Goal: Task Accomplishment & Management: Use online tool/utility

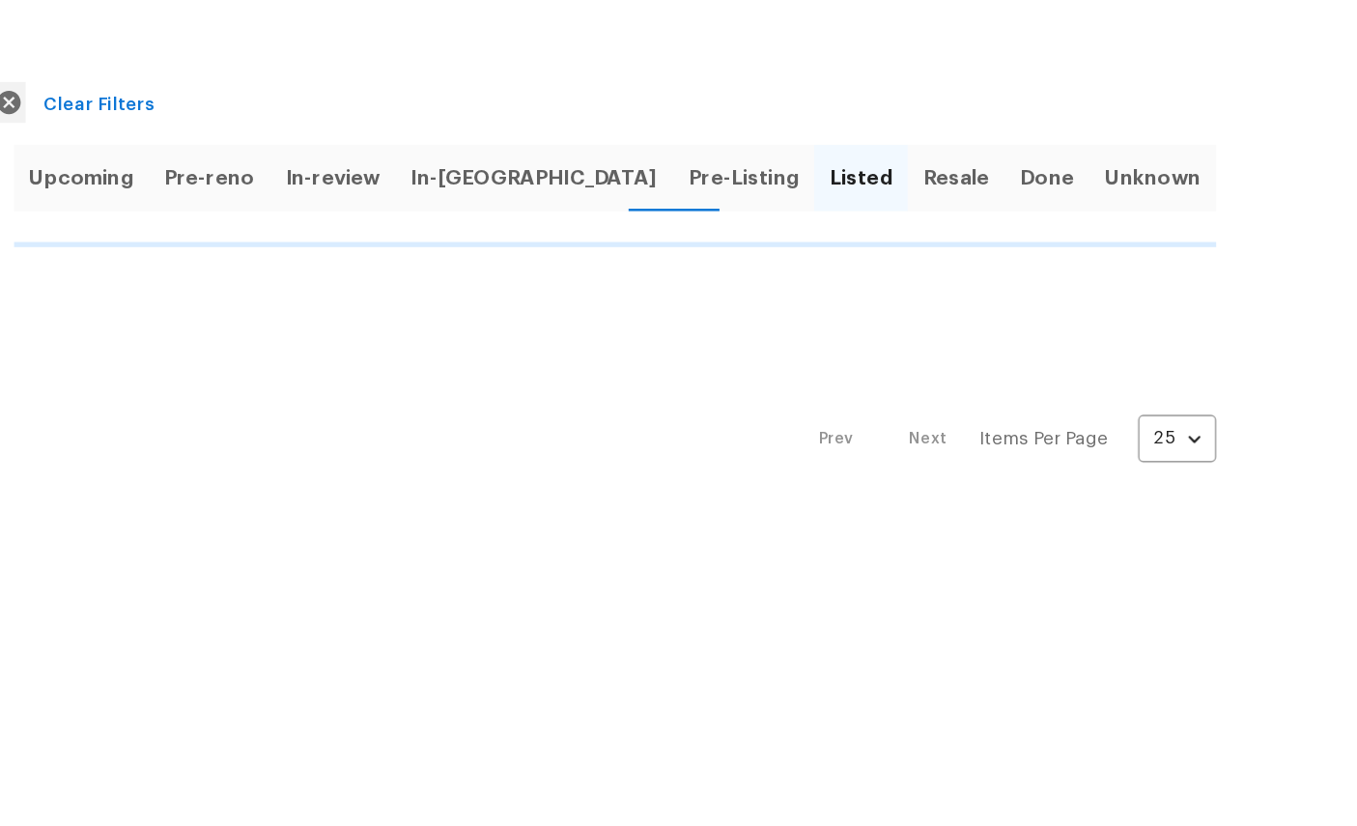
scroll to position [92, 333]
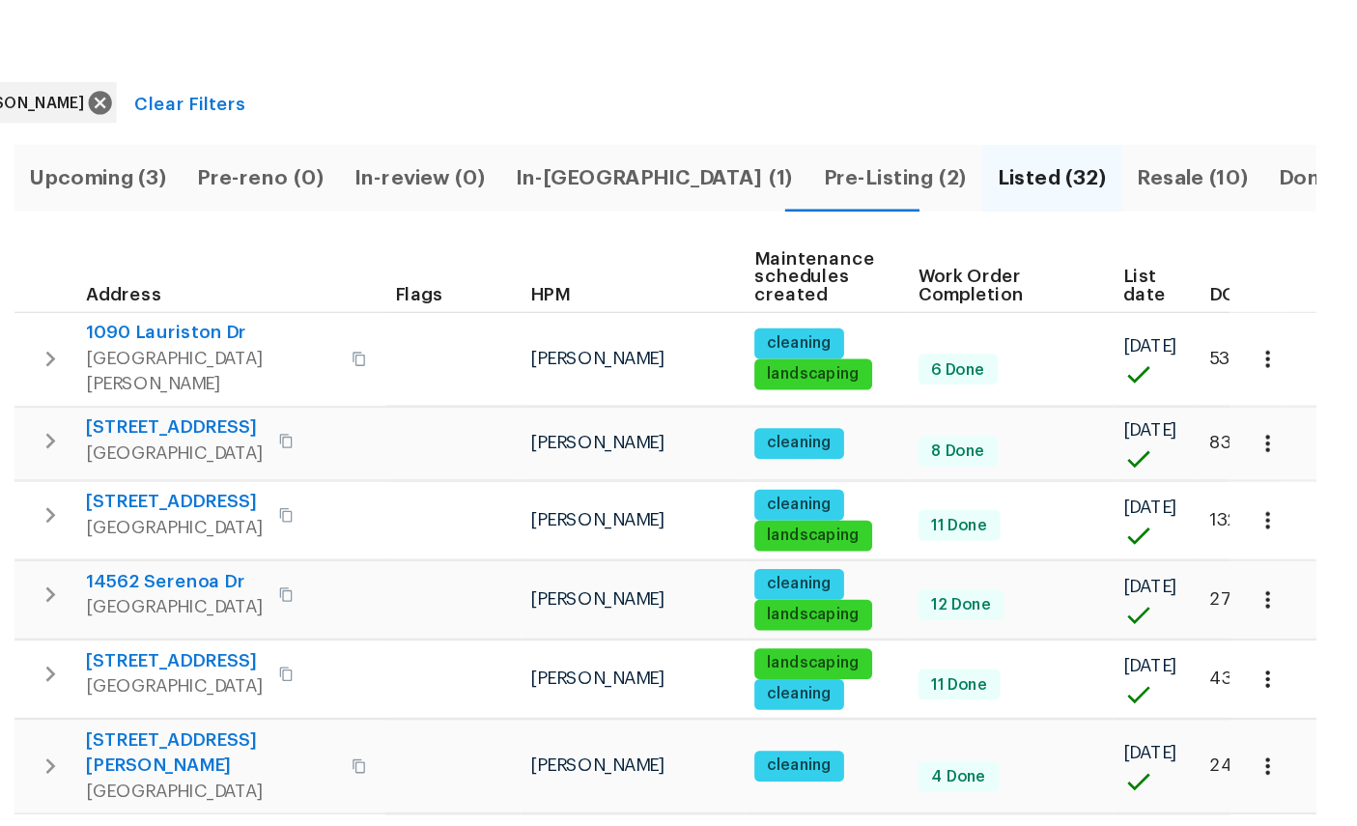
click at [722, 212] on span "In-reno (1)" at bounding box center [826, 225] width 209 height 27
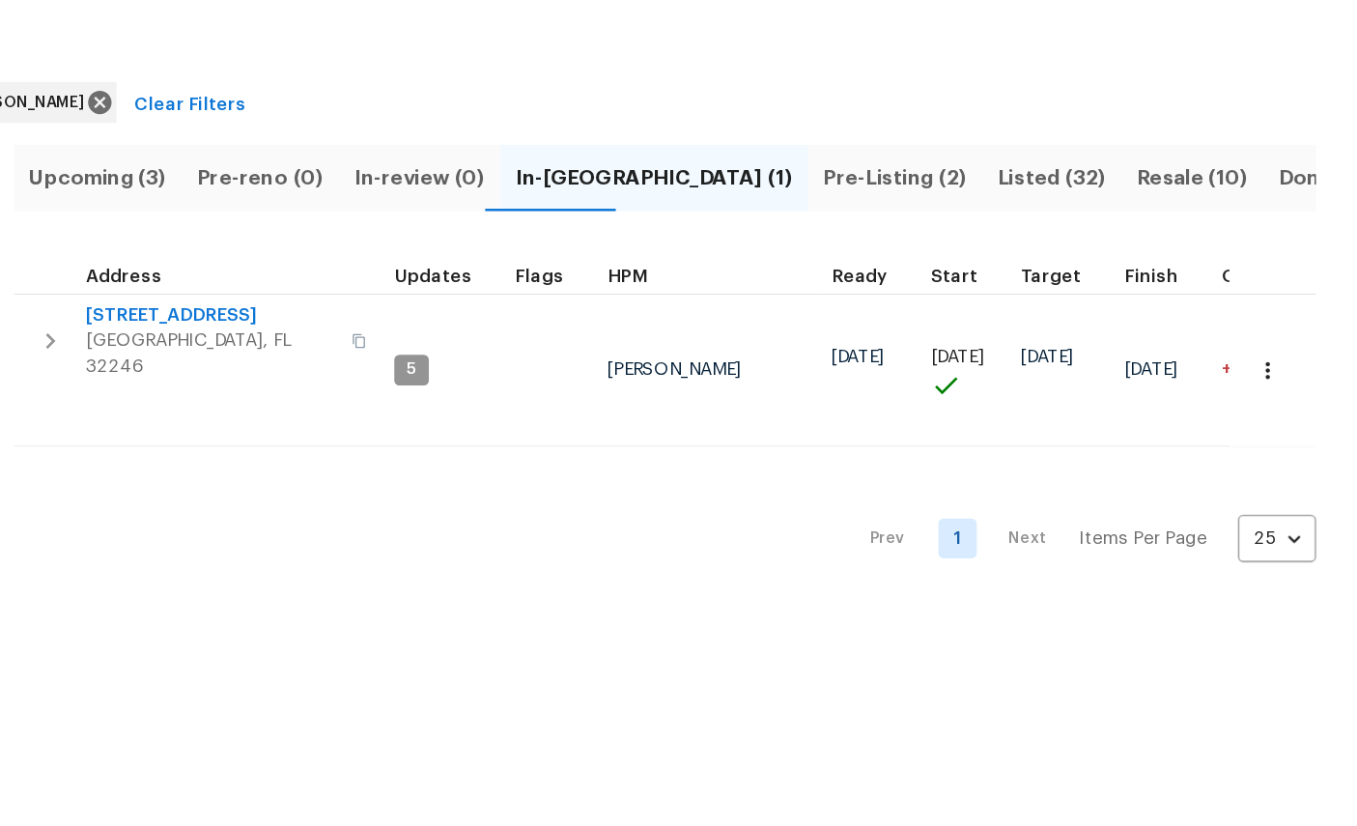
click at [398, 320] on span "3871 Dalry Dr" at bounding box center [492, 329] width 188 height 19
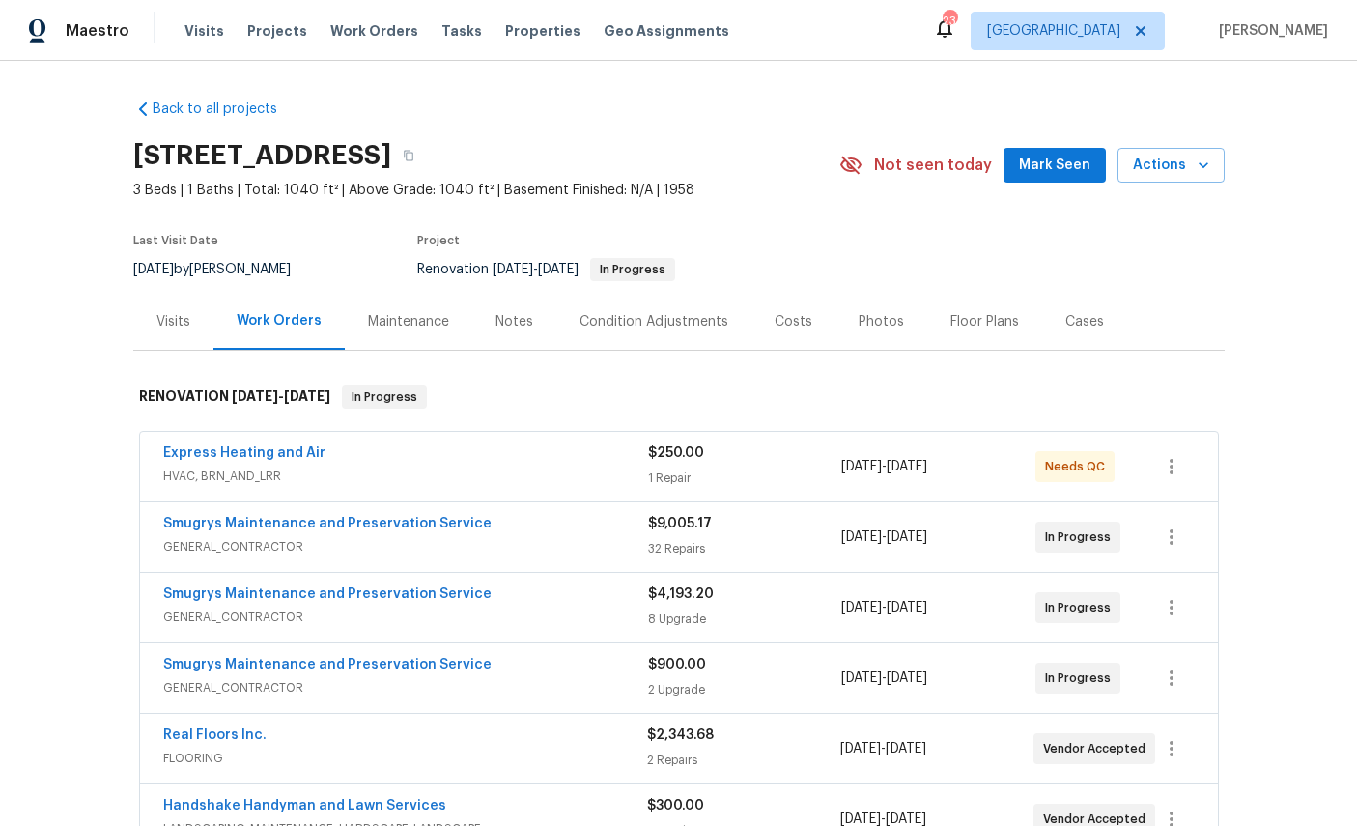
click at [812, 325] on div "Costs" at bounding box center [794, 321] width 38 height 19
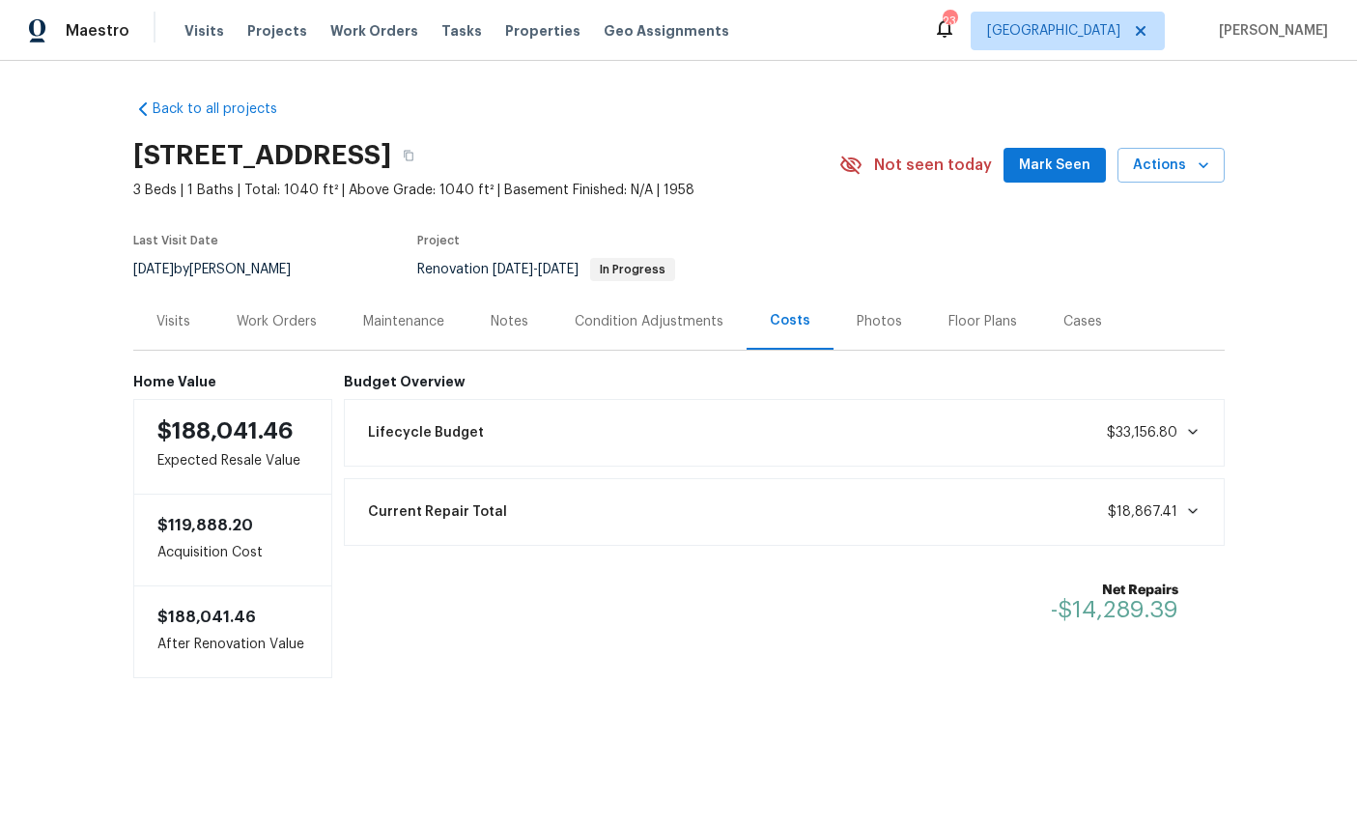
click at [294, 315] on div "Work Orders" at bounding box center [277, 321] width 80 height 19
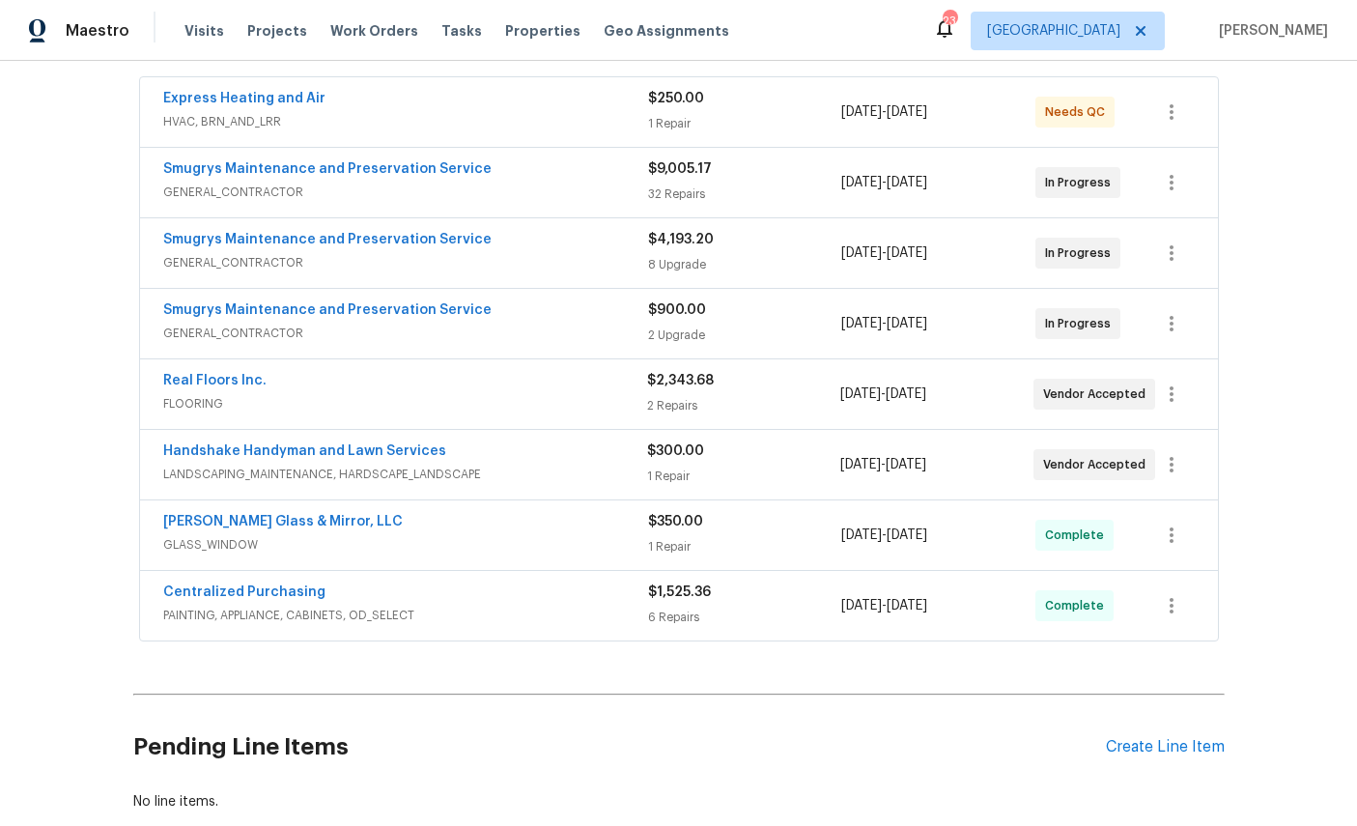
scroll to position [392, 0]
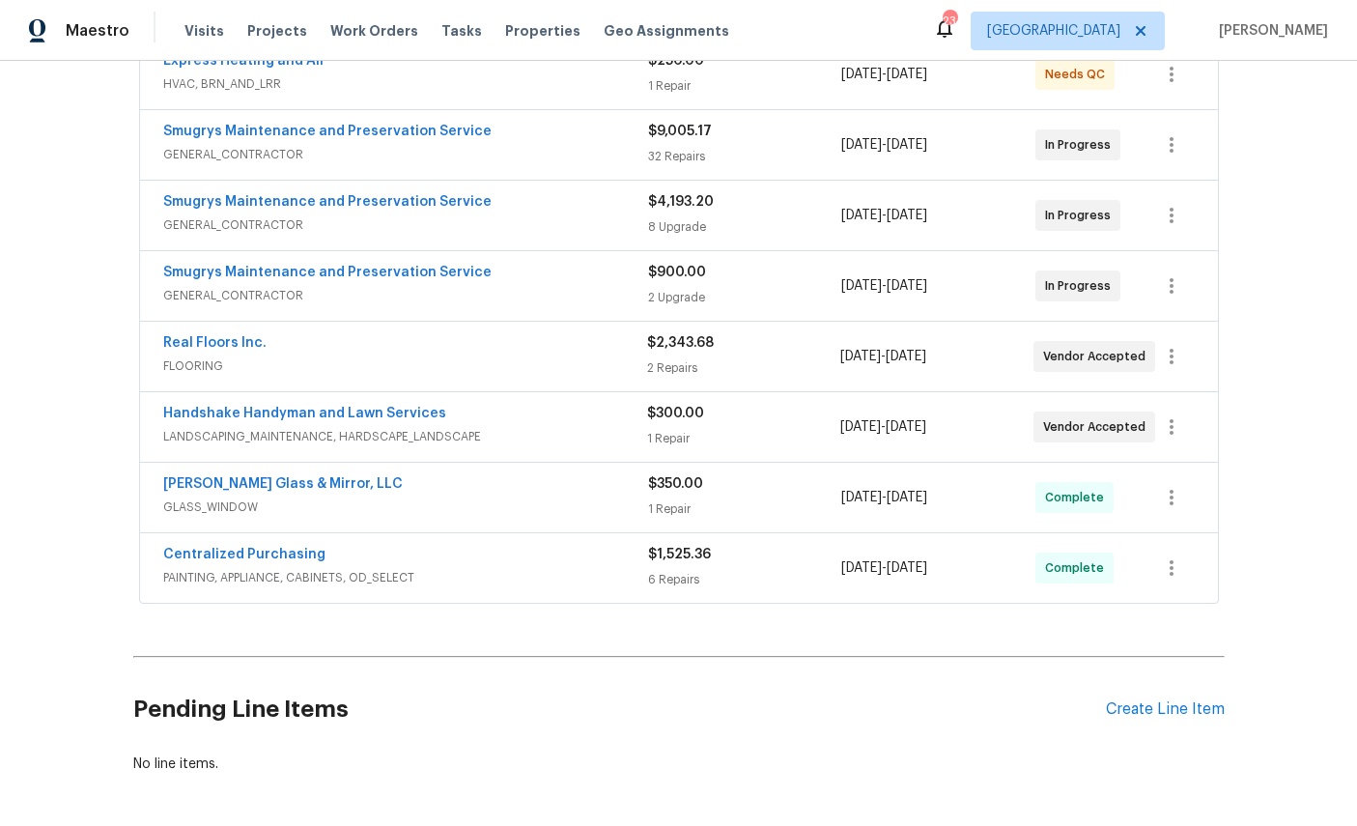
click at [1176, 714] on div "Create Line Item" at bounding box center [1165, 709] width 119 height 18
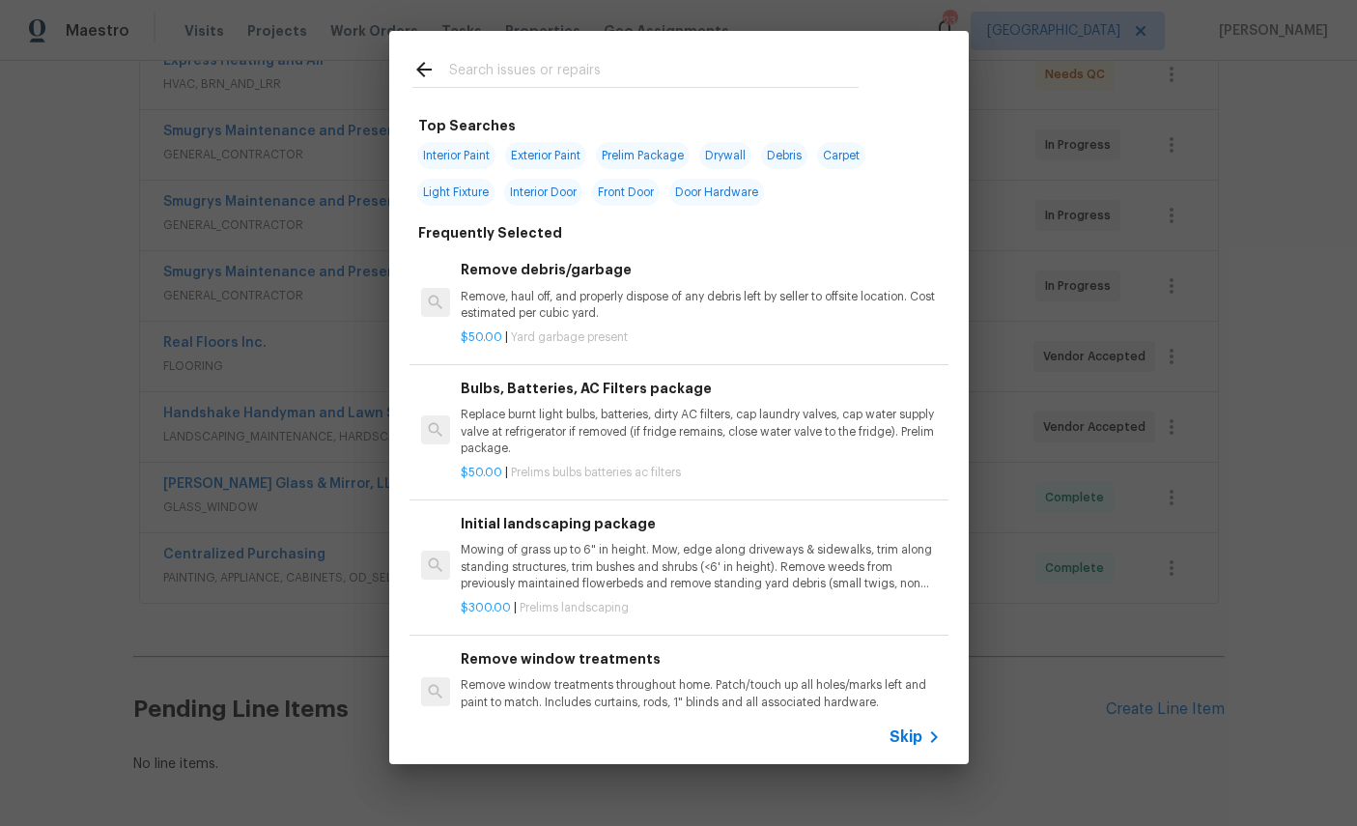
click at [559, 71] on input "text" at bounding box center [654, 72] width 410 height 29
click at [558, 71] on input "text" at bounding box center [654, 72] width 410 height 29
type input "Clean"
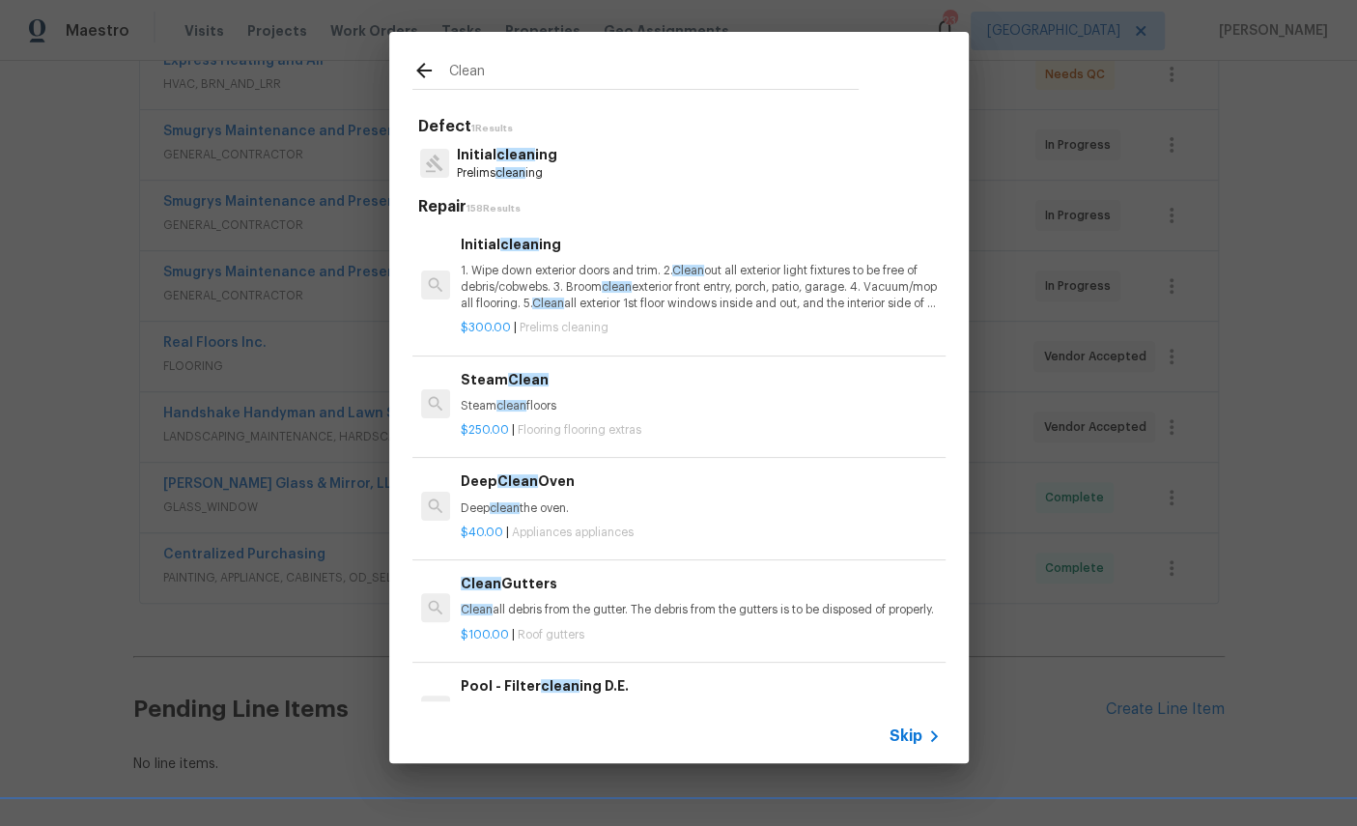
click at [519, 257] on div "Initial clean ing 1. Wipe down exterior doors and trim. 2. Clean out all exteri…" at bounding box center [700, 273] width 479 height 79
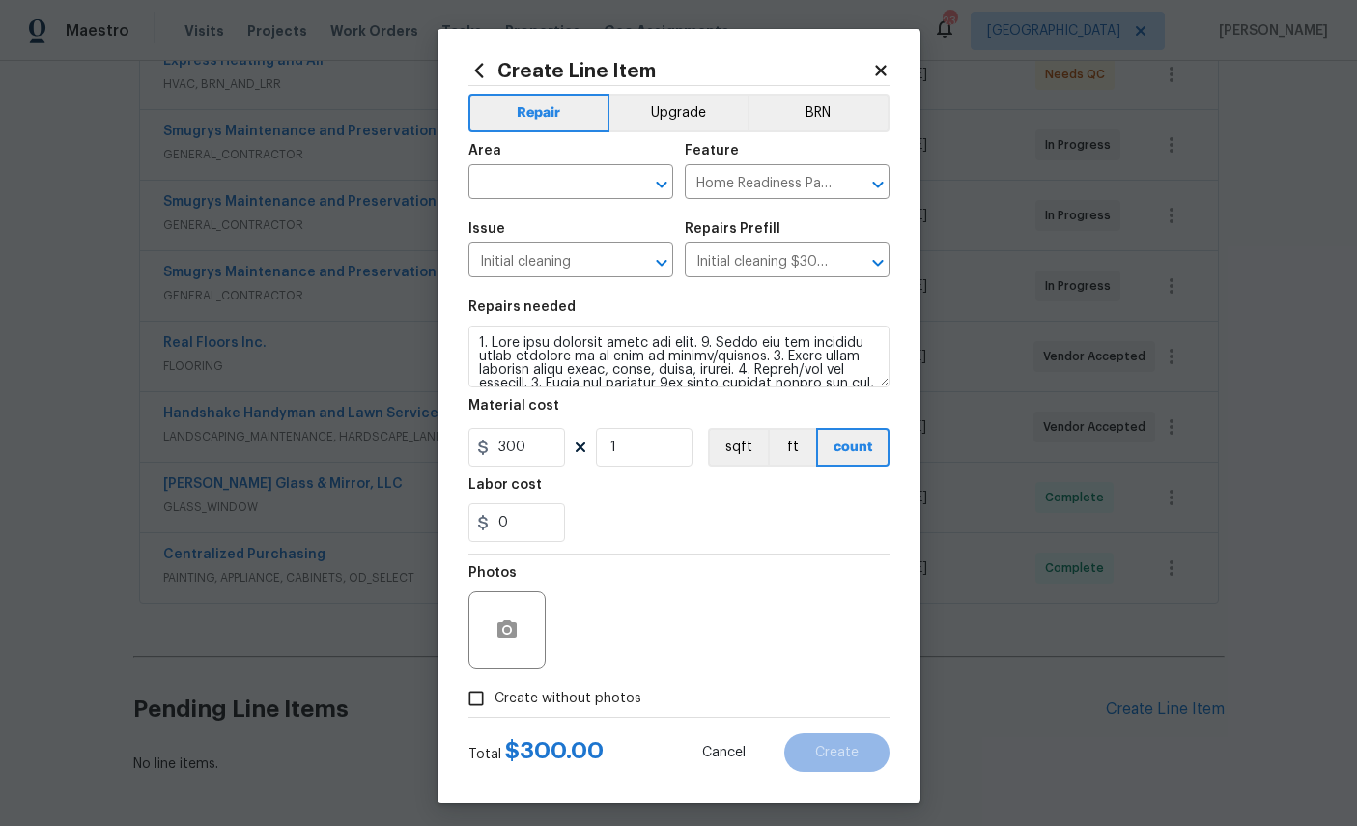
click at [536, 183] on input "text" at bounding box center [543, 184] width 151 height 30
click at [535, 254] on li "Interior Overall" at bounding box center [570, 261] width 205 height 32
type input "Interior Overall"
click at [518, 641] on icon "button" at bounding box center [507, 629] width 23 height 23
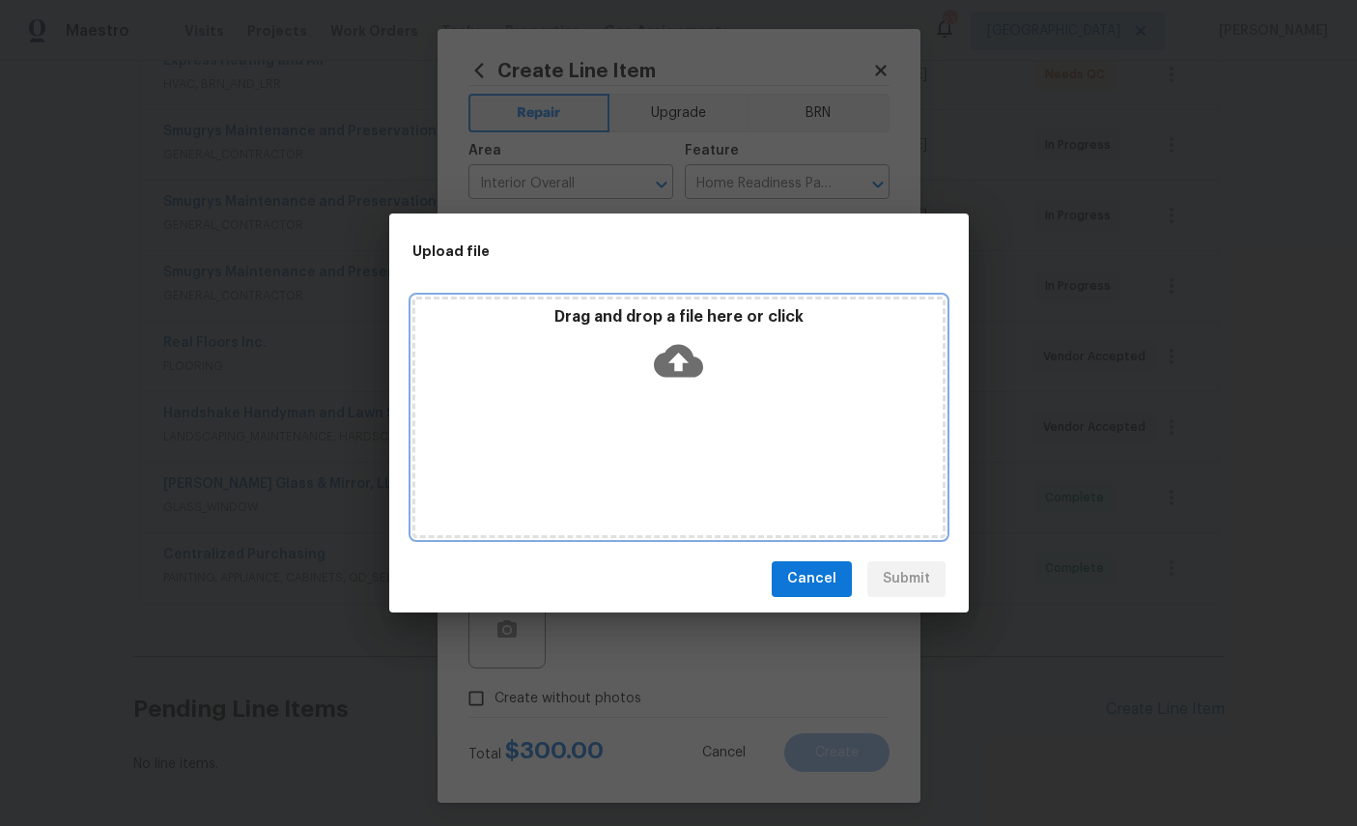
click at [681, 354] on icon at bounding box center [678, 360] width 49 height 49
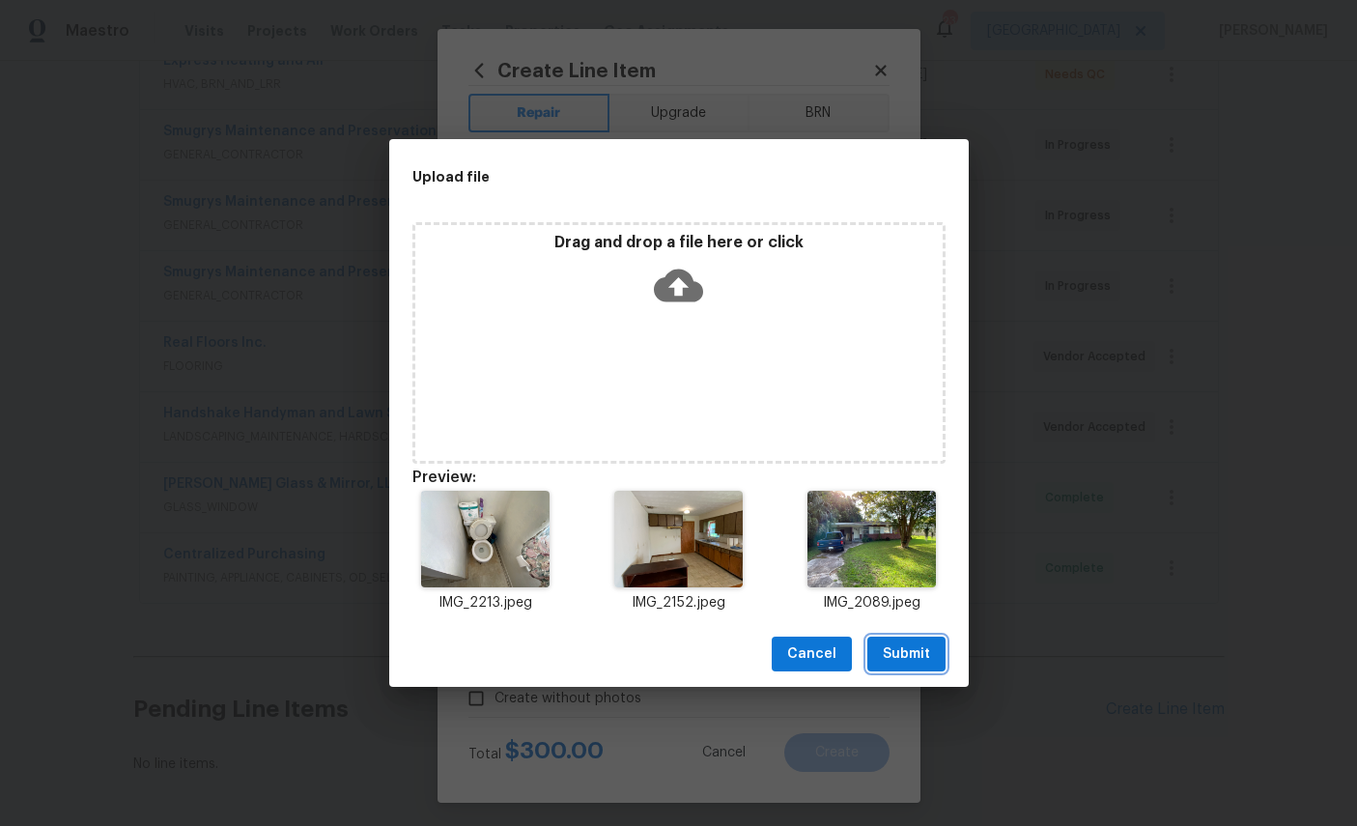
click at [920, 662] on span "Submit" at bounding box center [906, 654] width 47 height 24
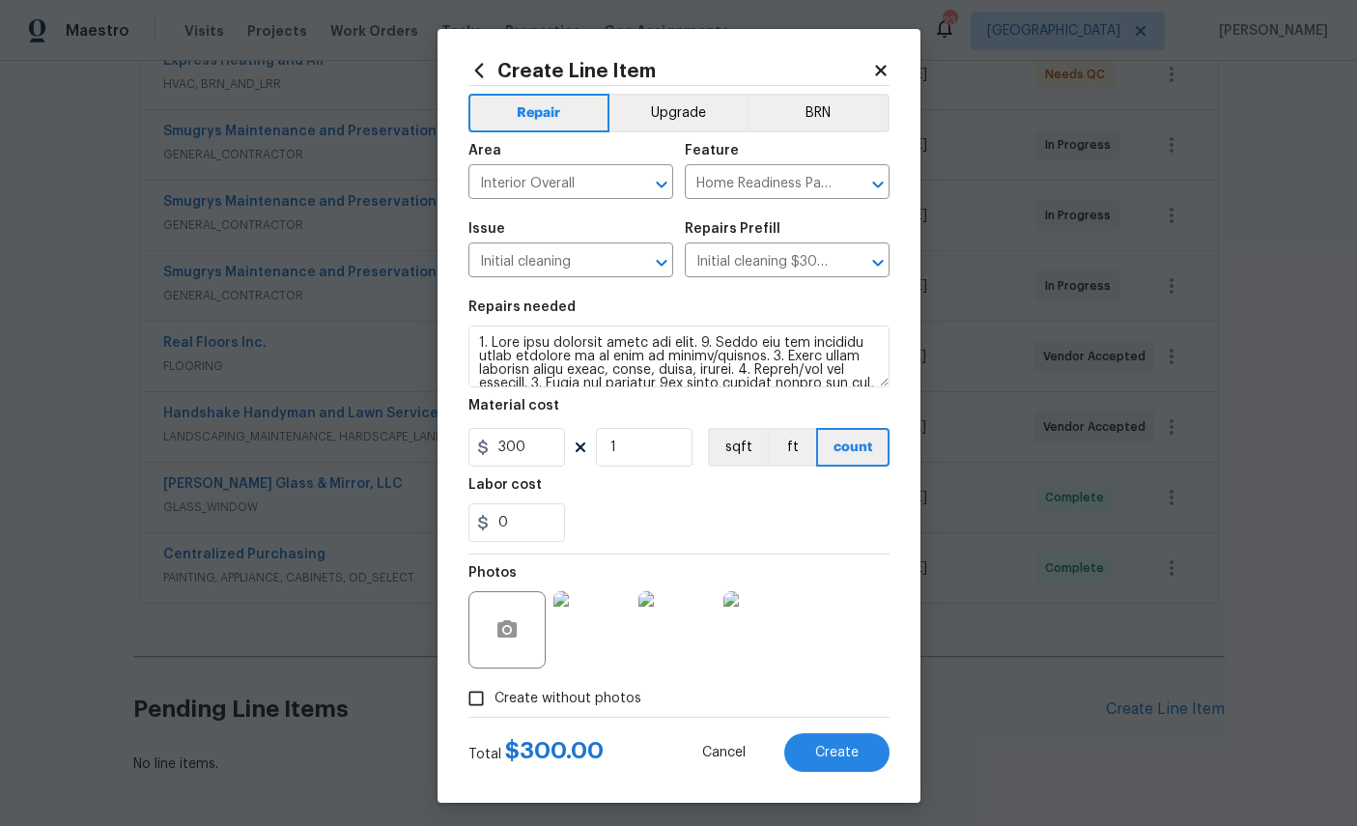
click at [827, 760] on span "Create" at bounding box center [836, 753] width 43 height 14
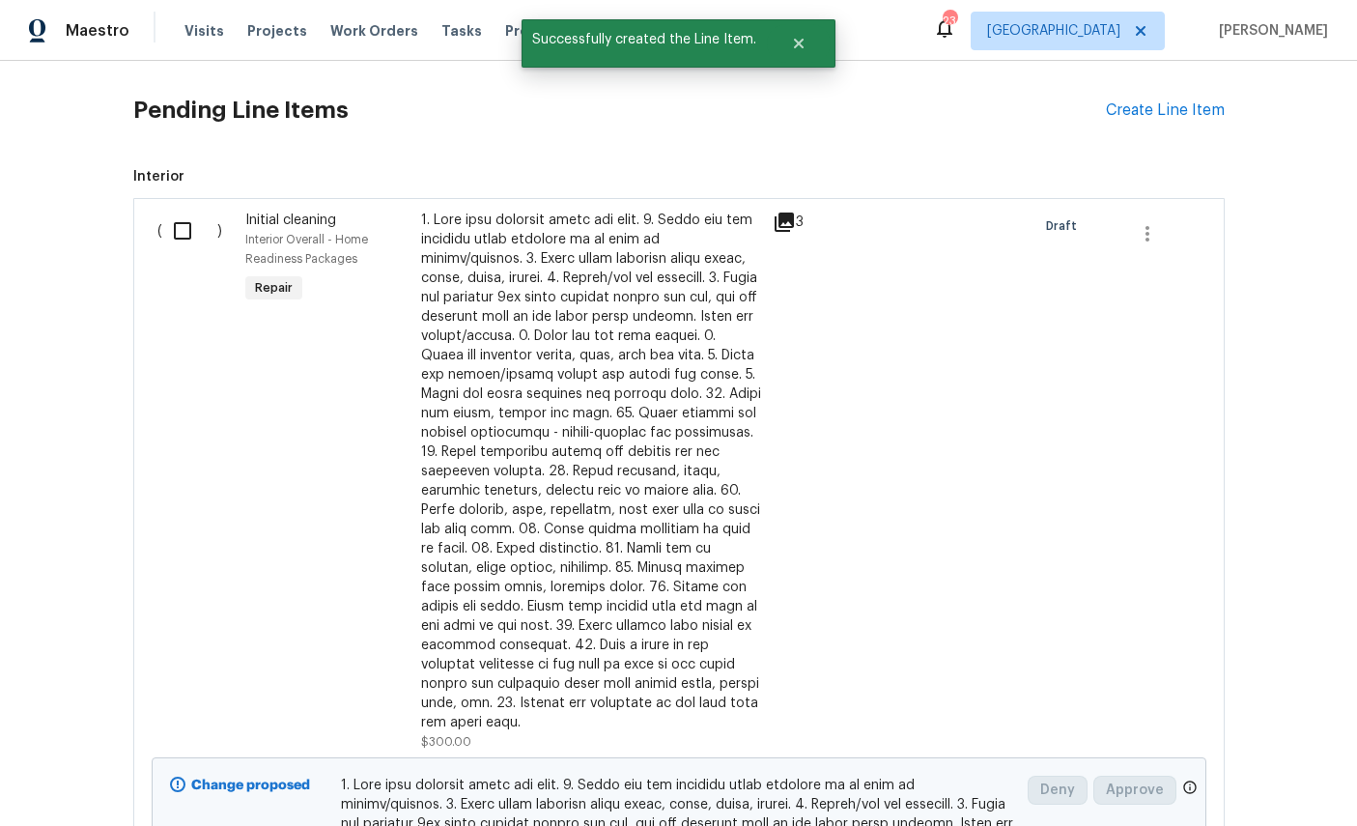
scroll to position [1064, 0]
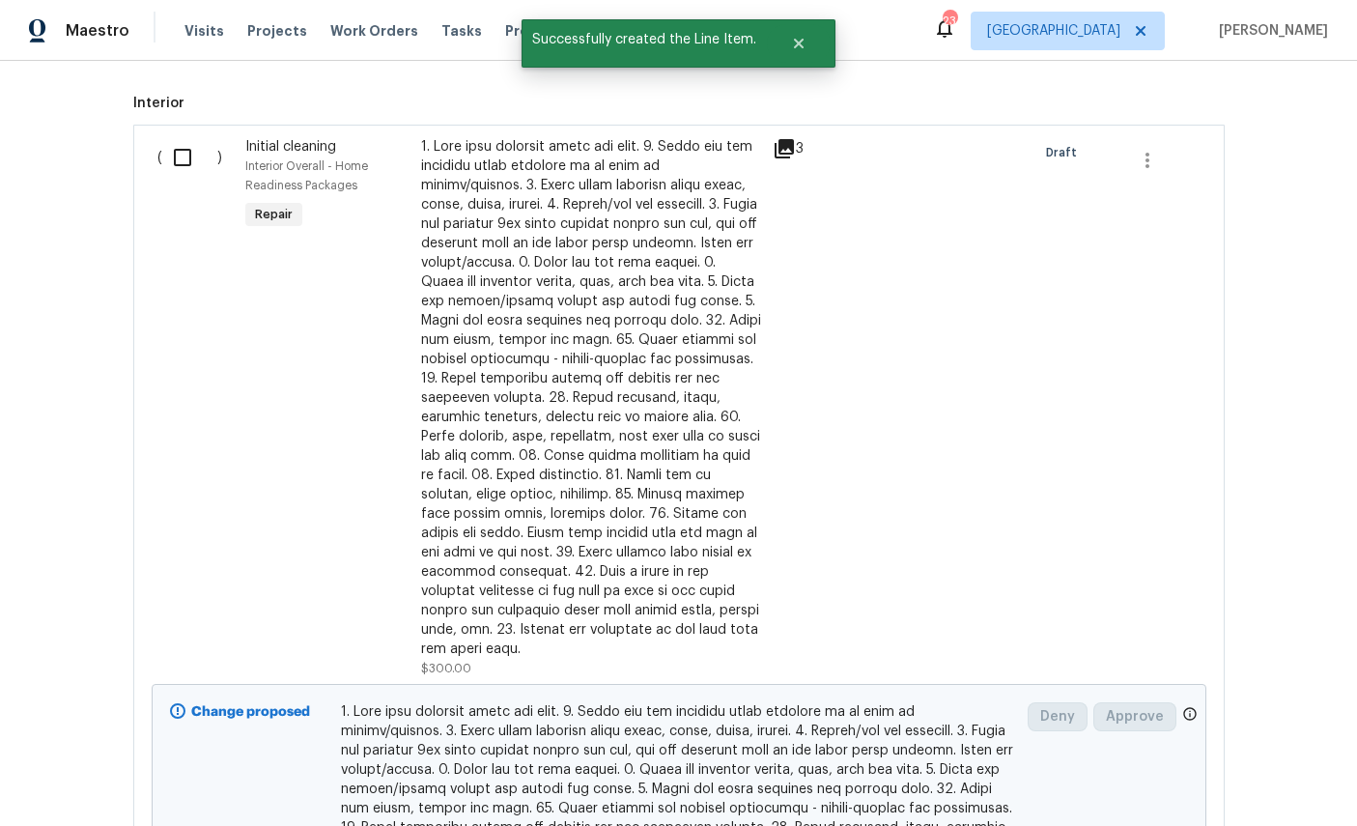
click at [184, 159] on input "checkbox" at bounding box center [189, 157] width 55 height 41
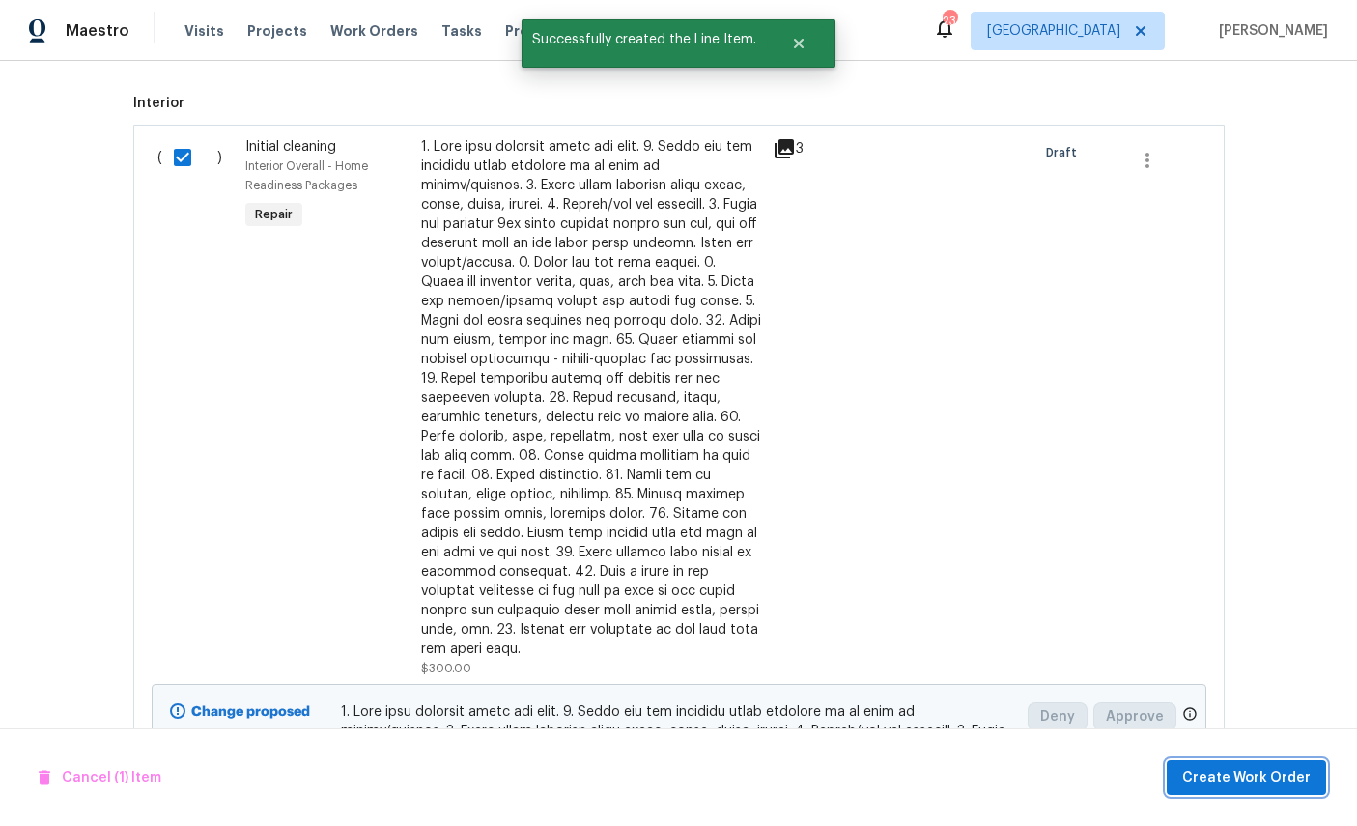
click at [1263, 787] on span "Create Work Order" at bounding box center [1246, 778] width 128 height 24
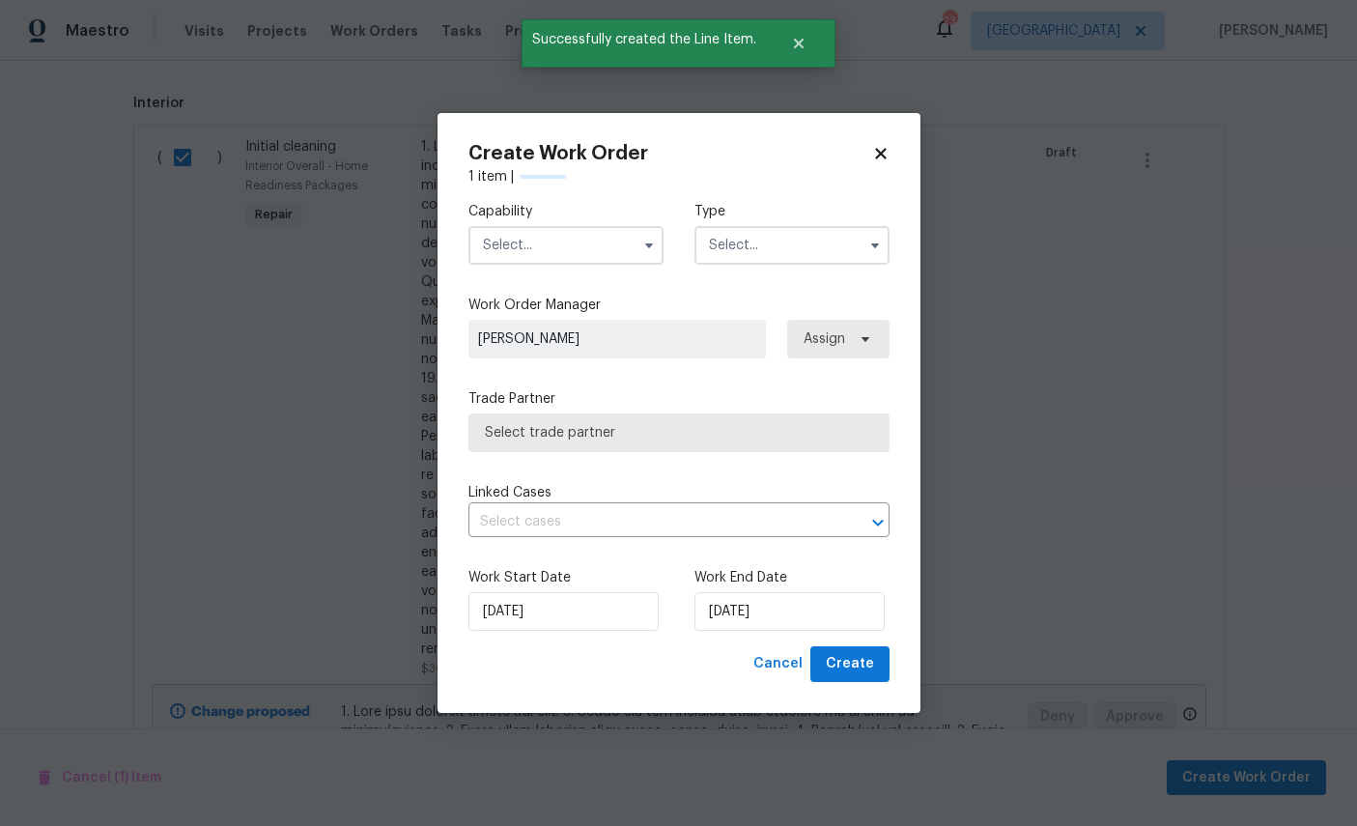
checkbox input "false"
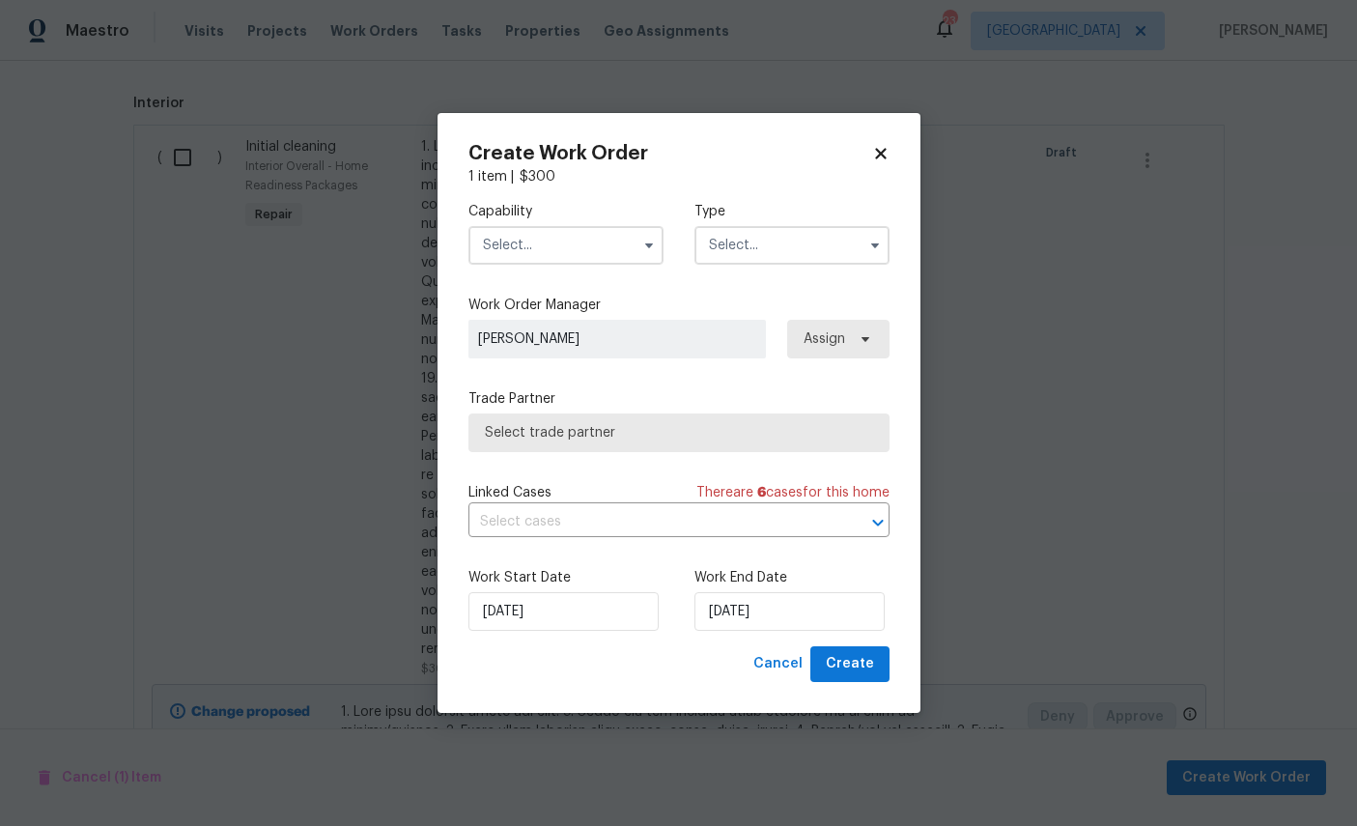
click at [553, 241] on input "text" at bounding box center [565, 245] width 195 height 39
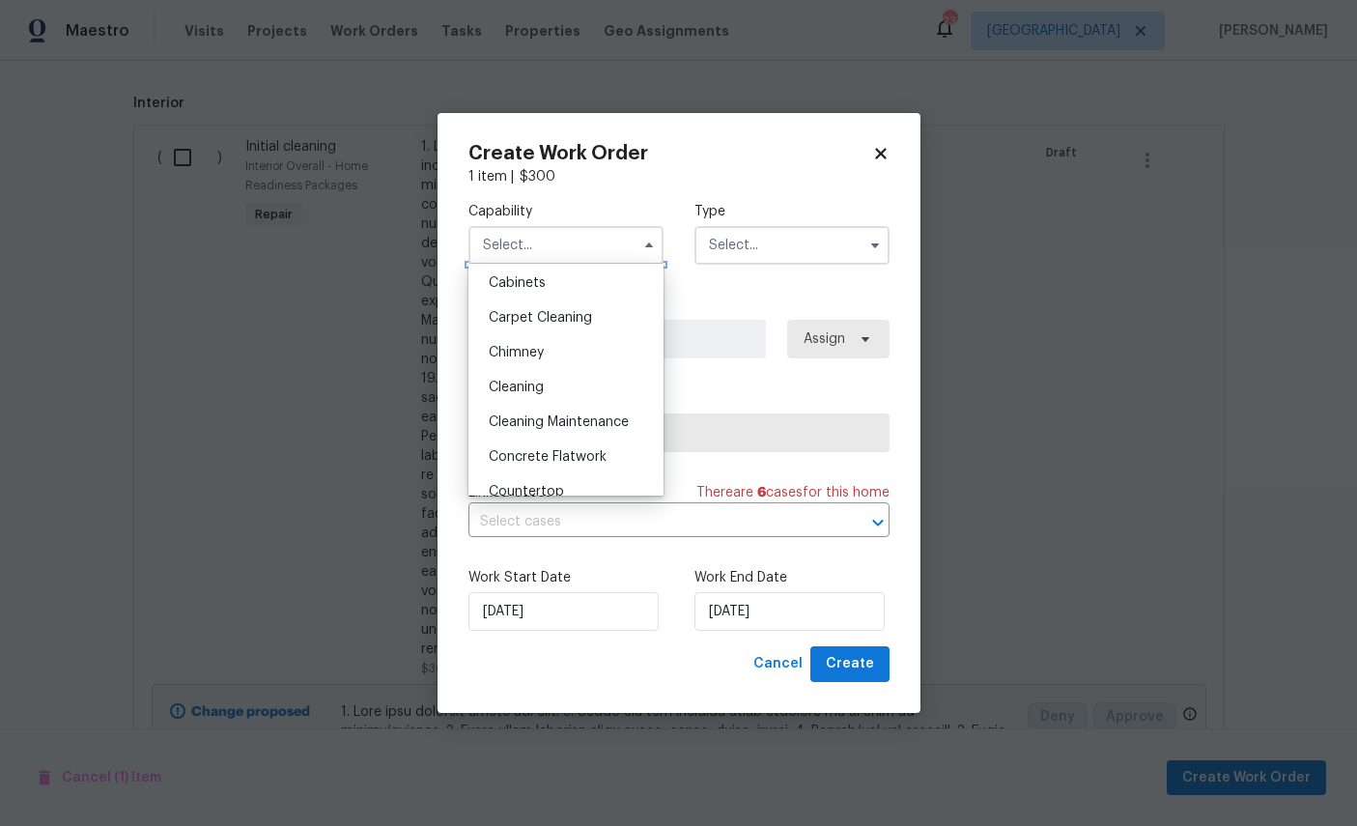
scroll to position [175, 0]
click at [544, 396] on span "Cleaning" at bounding box center [516, 389] width 55 height 14
type input "Cleaning"
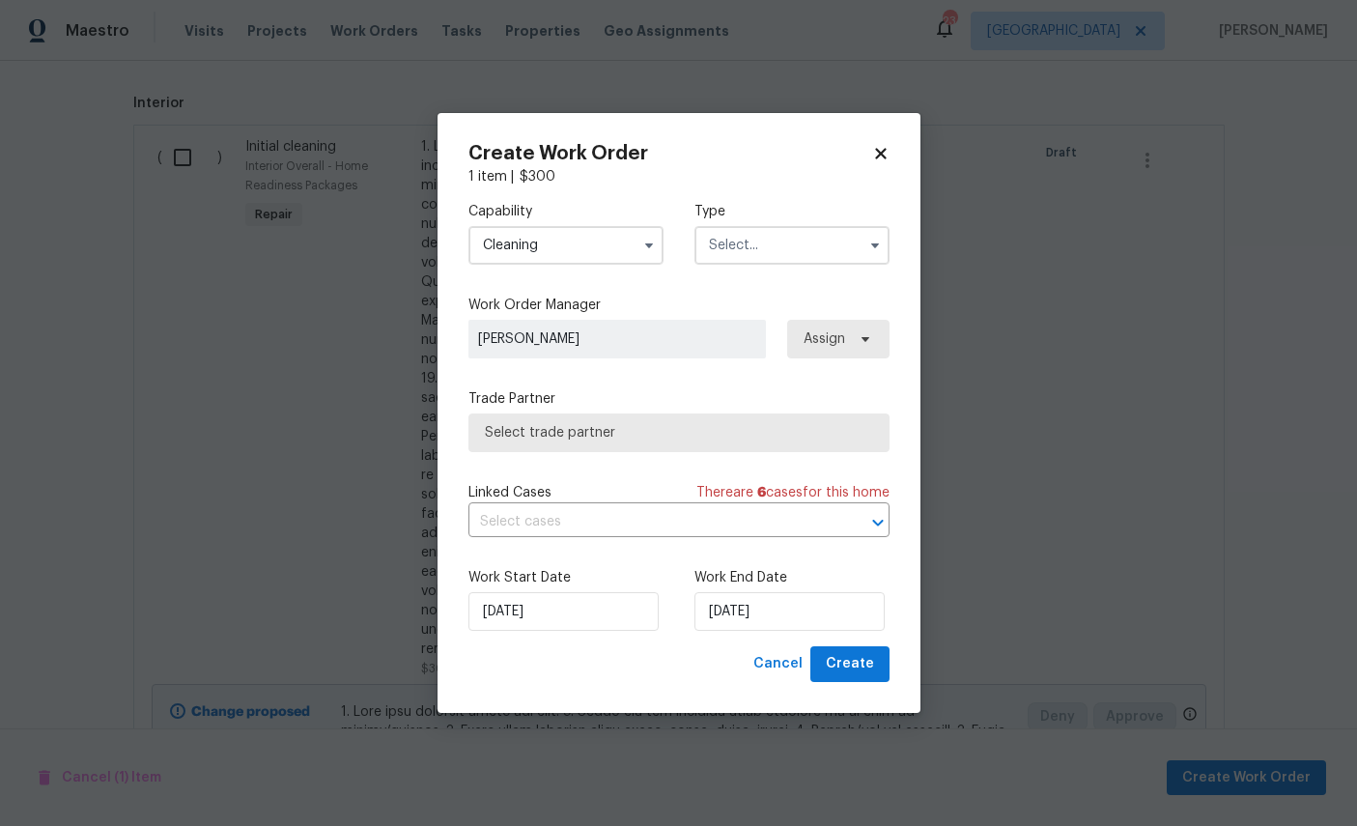
click at [804, 241] on input "text" at bounding box center [791, 245] width 195 height 39
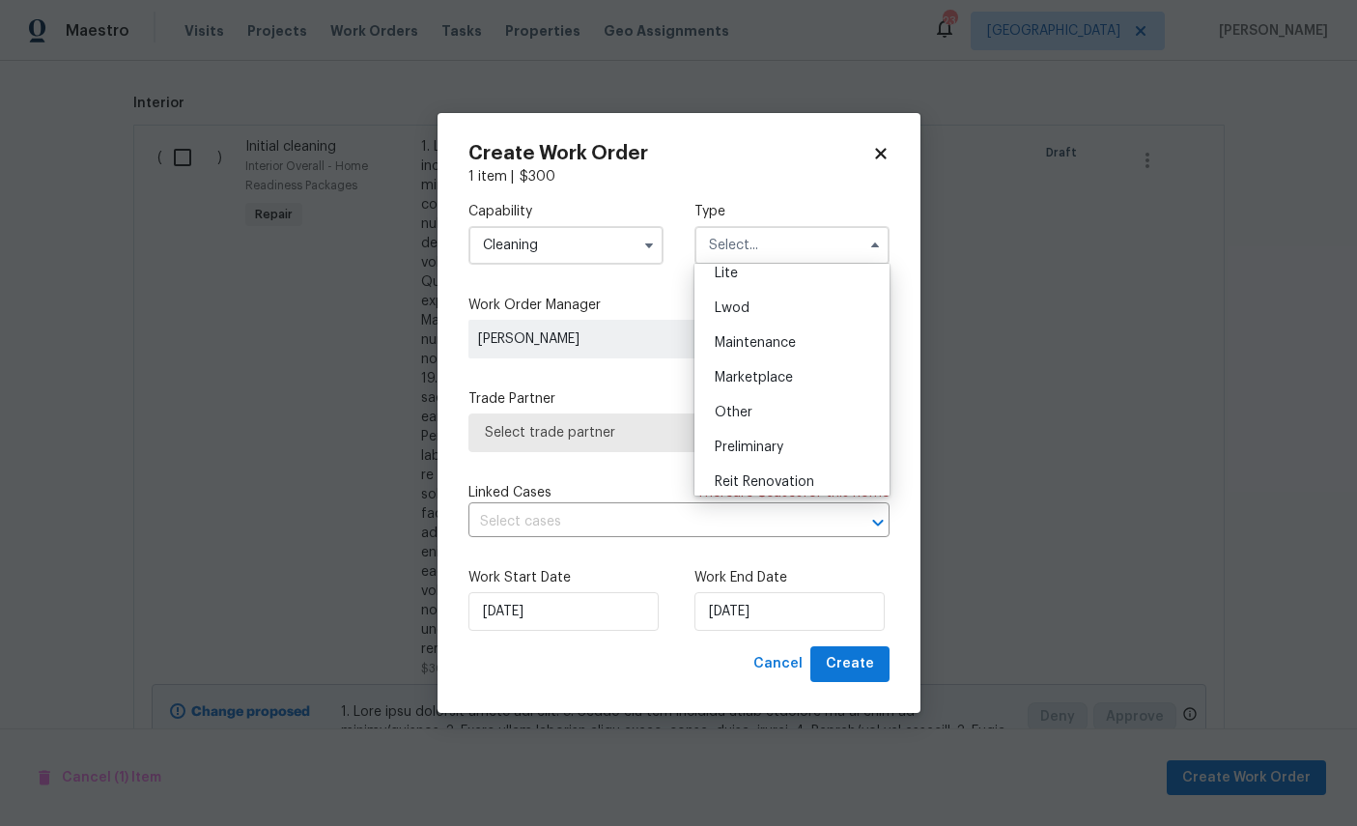
scroll to position [306, 0]
click at [778, 473] on span "Renovation" at bounding box center [750, 467] width 71 height 14
type input "Renovation"
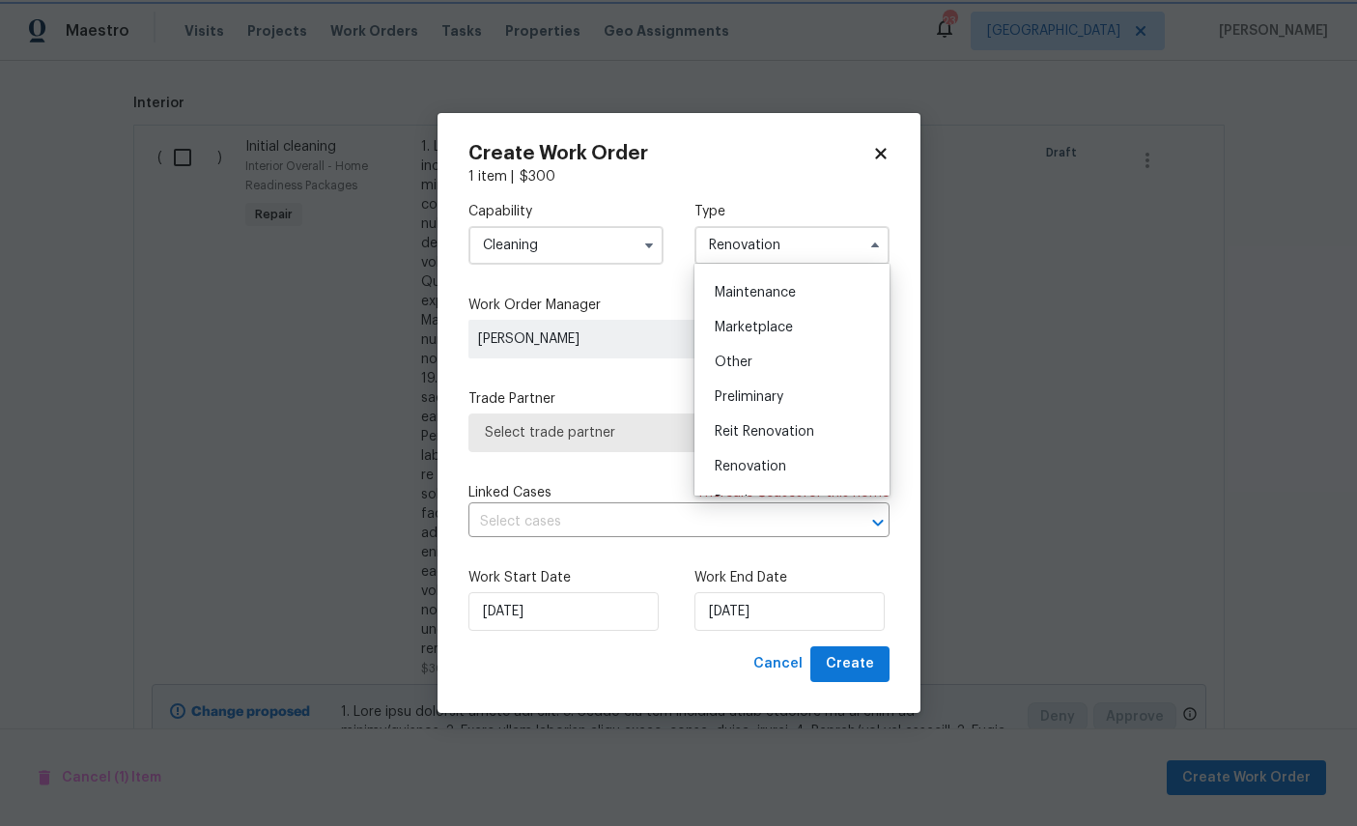
scroll to position [0, 0]
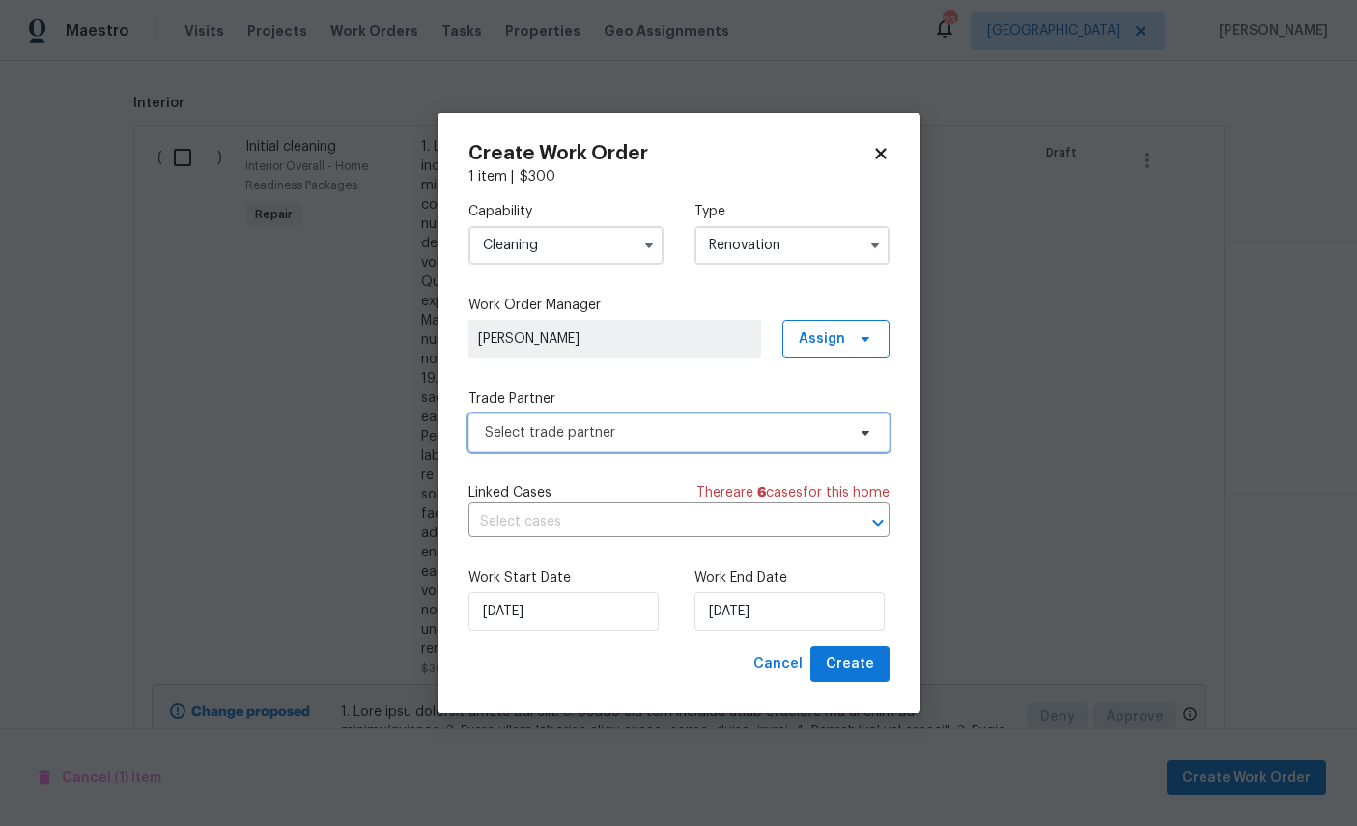
click at [624, 431] on span "Select trade partner" at bounding box center [665, 432] width 360 height 19
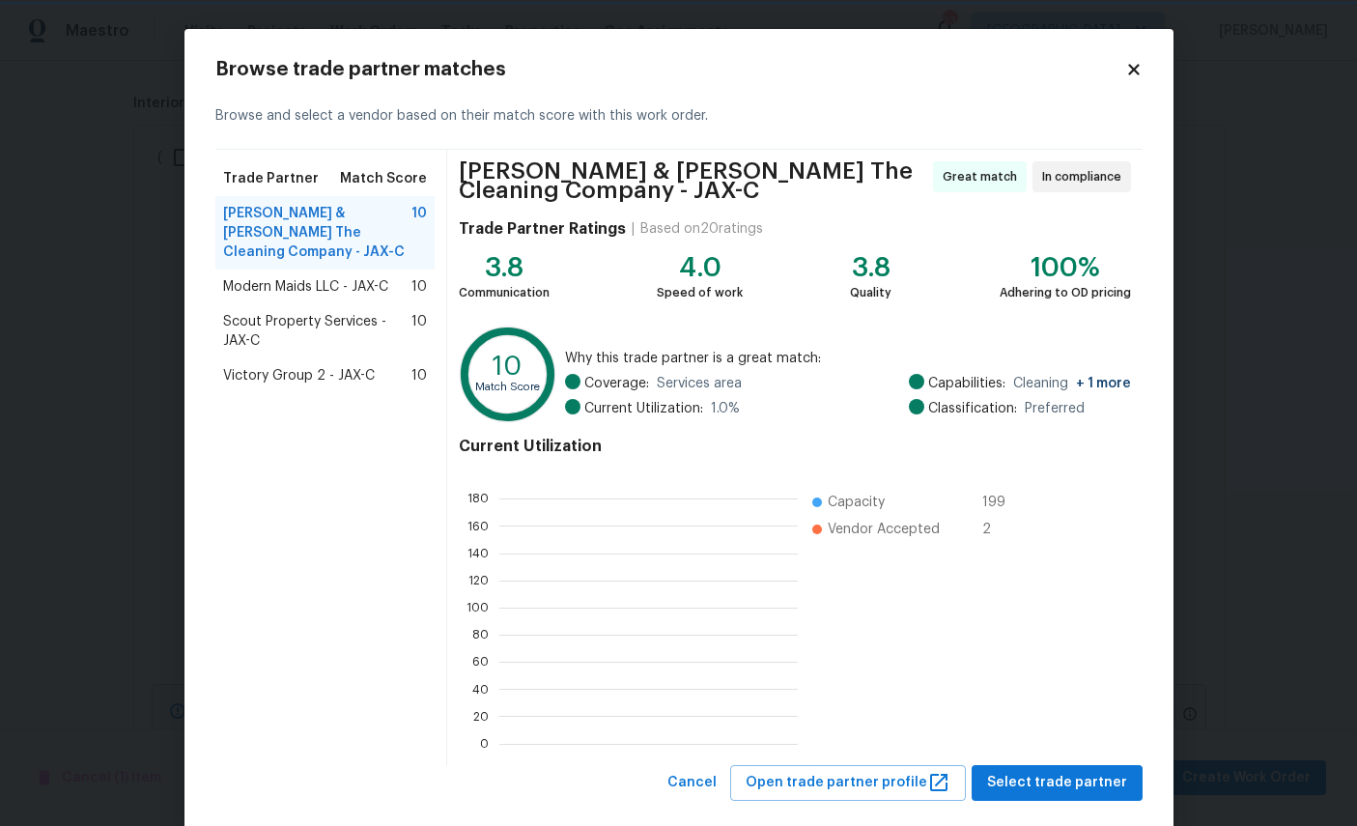
scroll to position [2, 2]
click at [1066, 774] on span "Select trade partner" at bounding box center [1057, 783] width 140 height 24
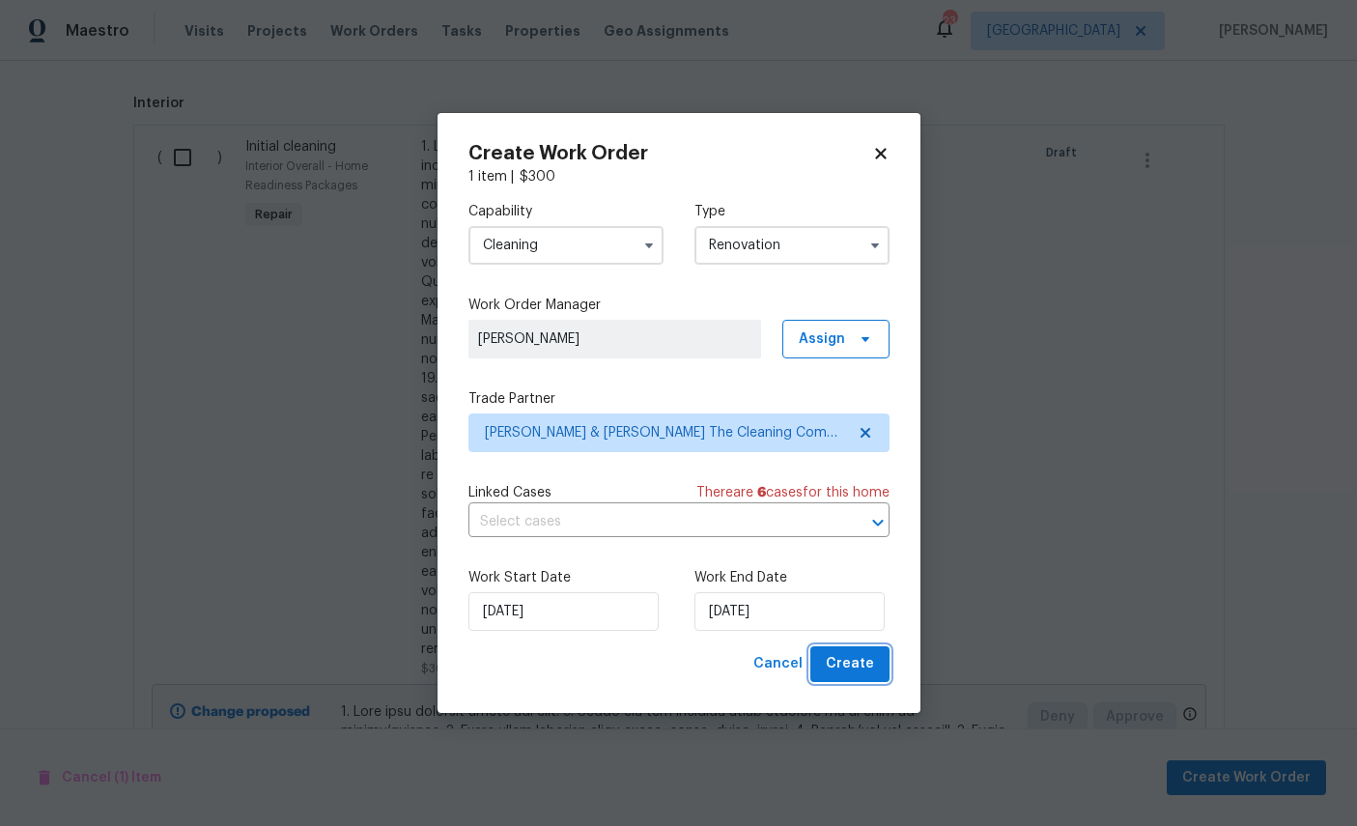
click at [847, 673] on span "Create" at bounding box center [850, 664] width 48 height 24
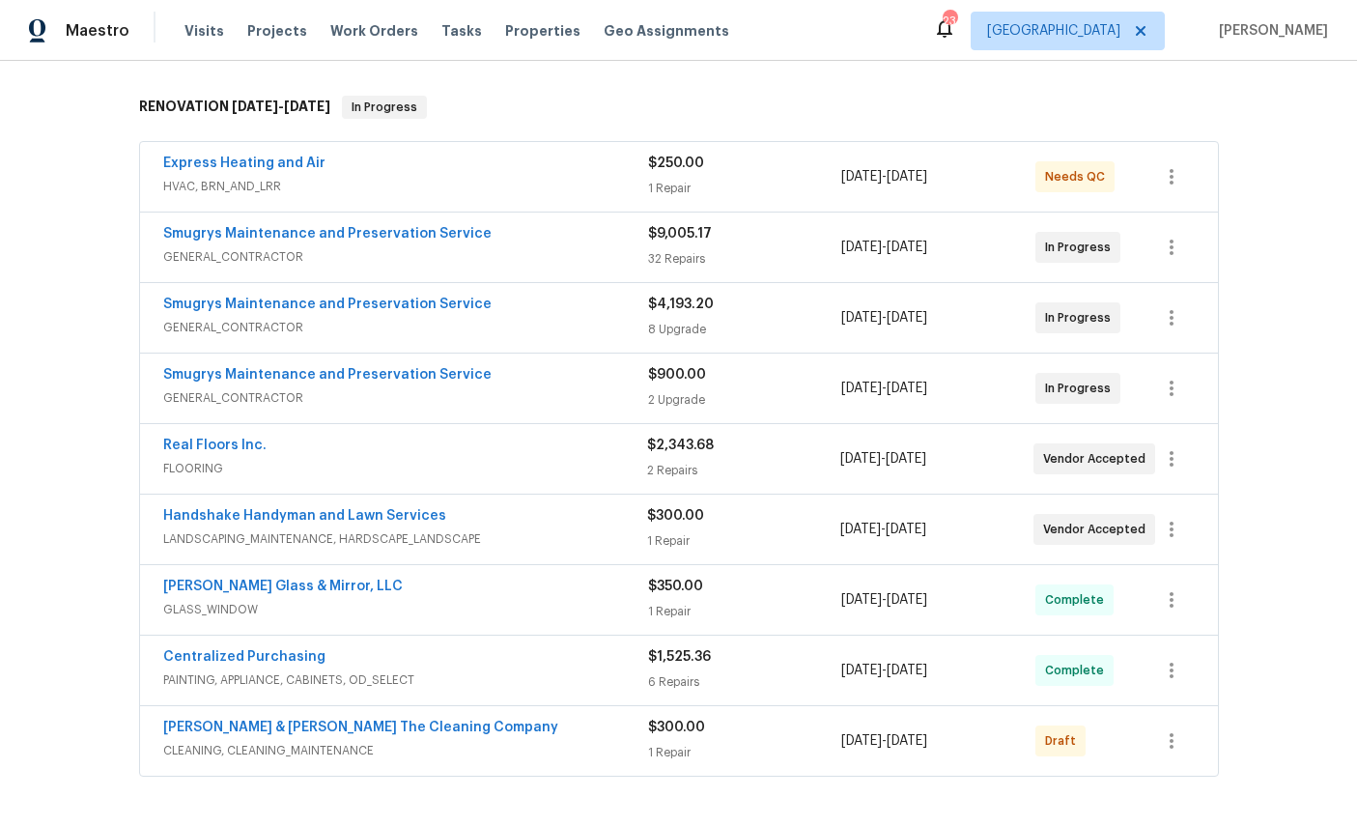
scroll to position [388, 0]
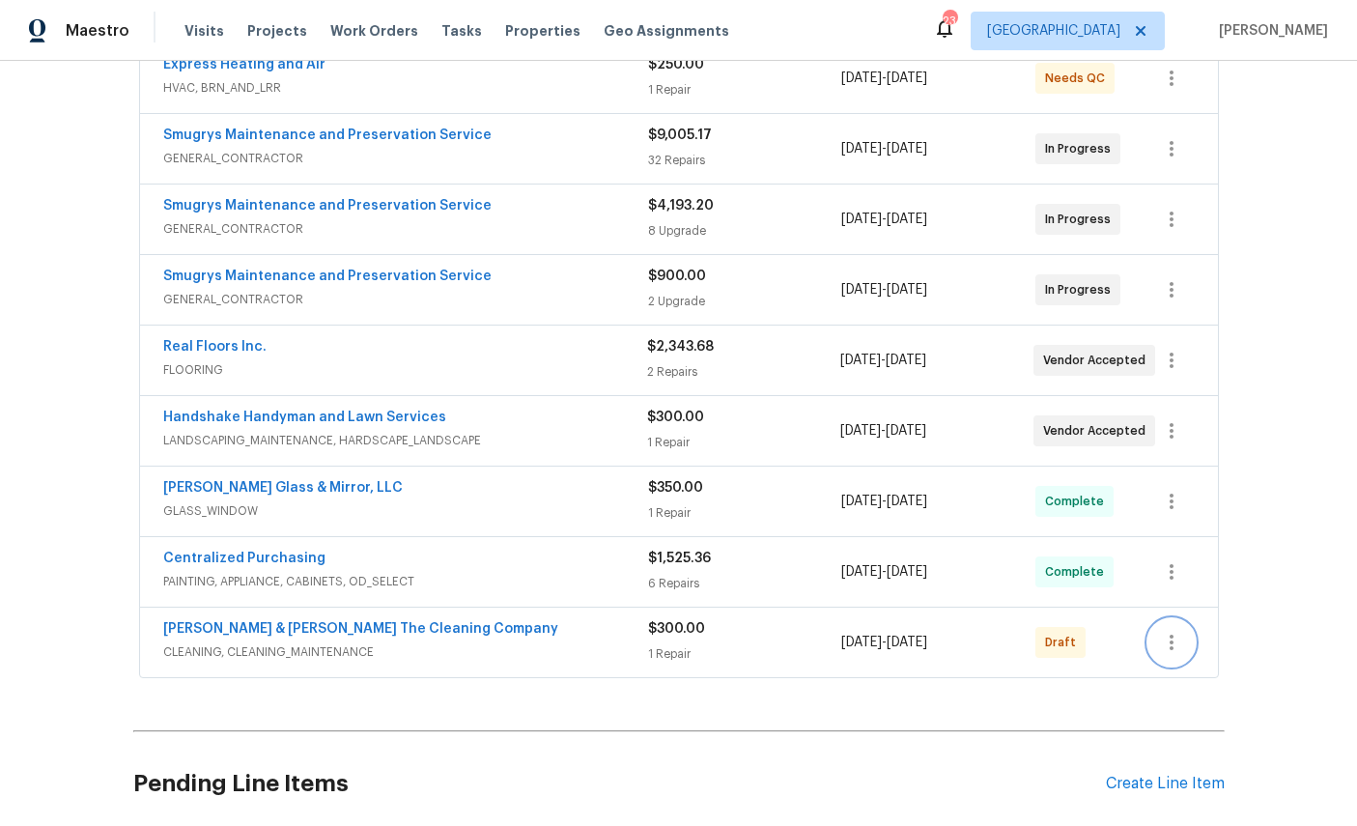
click at [1163, 639] on icon "button" at bounding box center [1171, 642] width 23 height 23
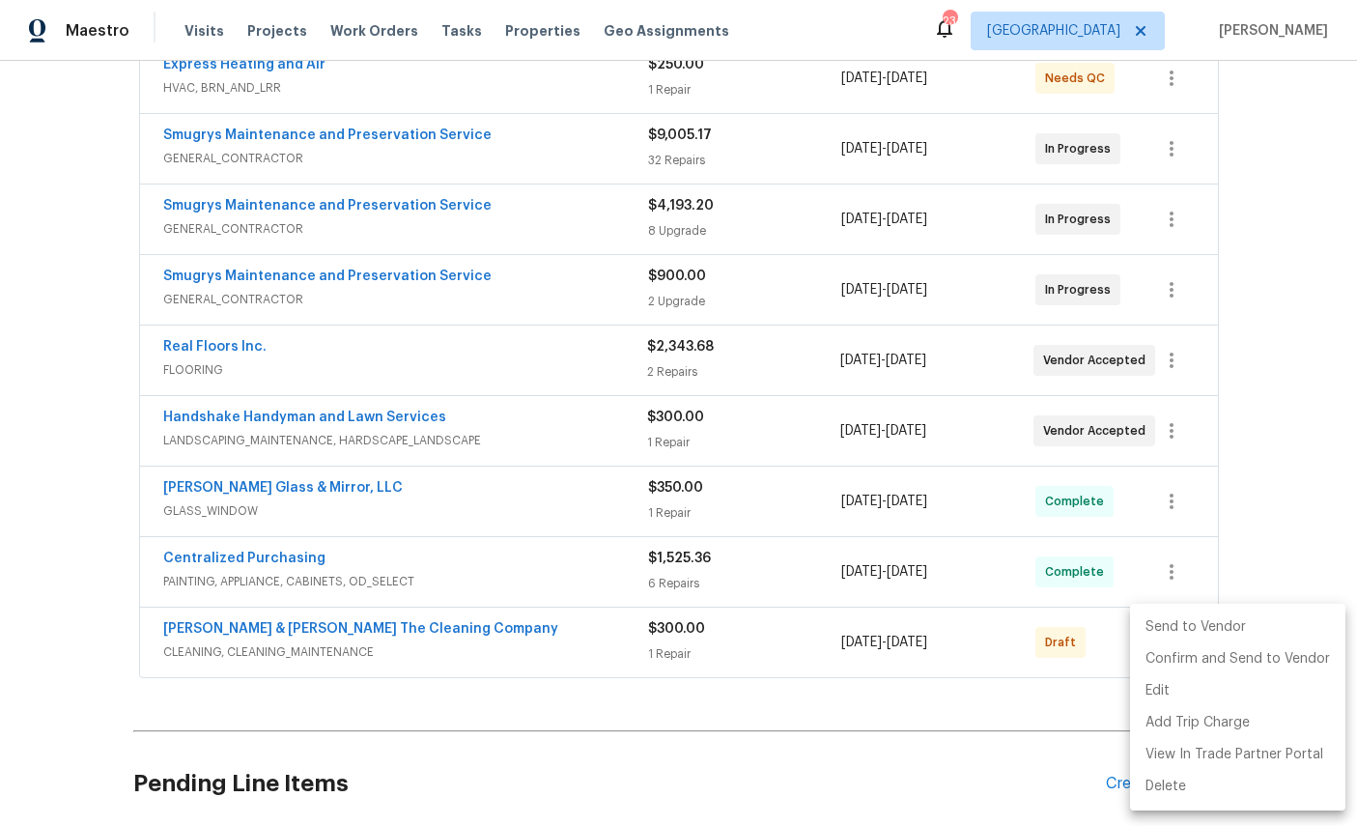
click at [1213, 623] on li "Send to Vendor" at bounding box center [1237, 627] width 215 height 32
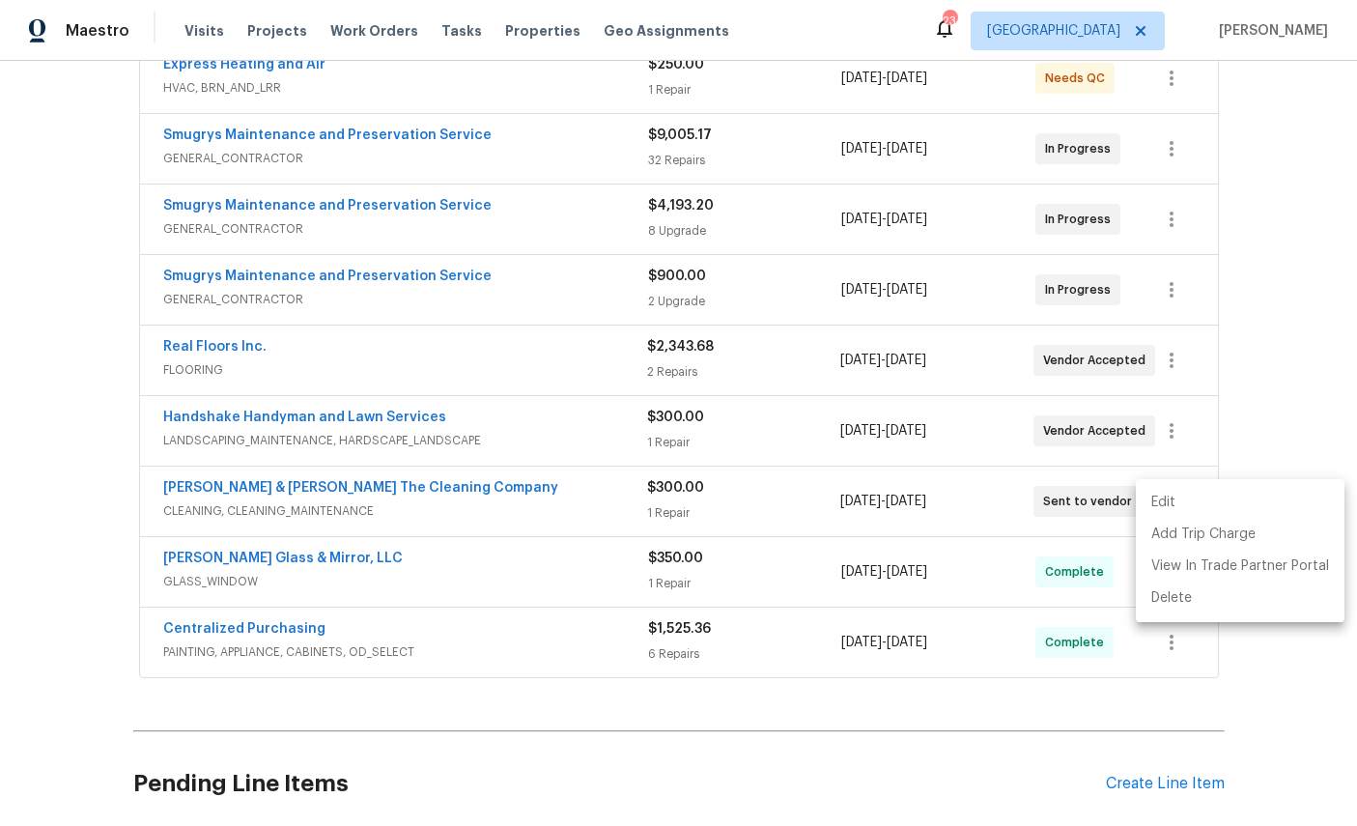
click at [1278, 687] on div at bounding box center [678, 413] width 1357 height 826
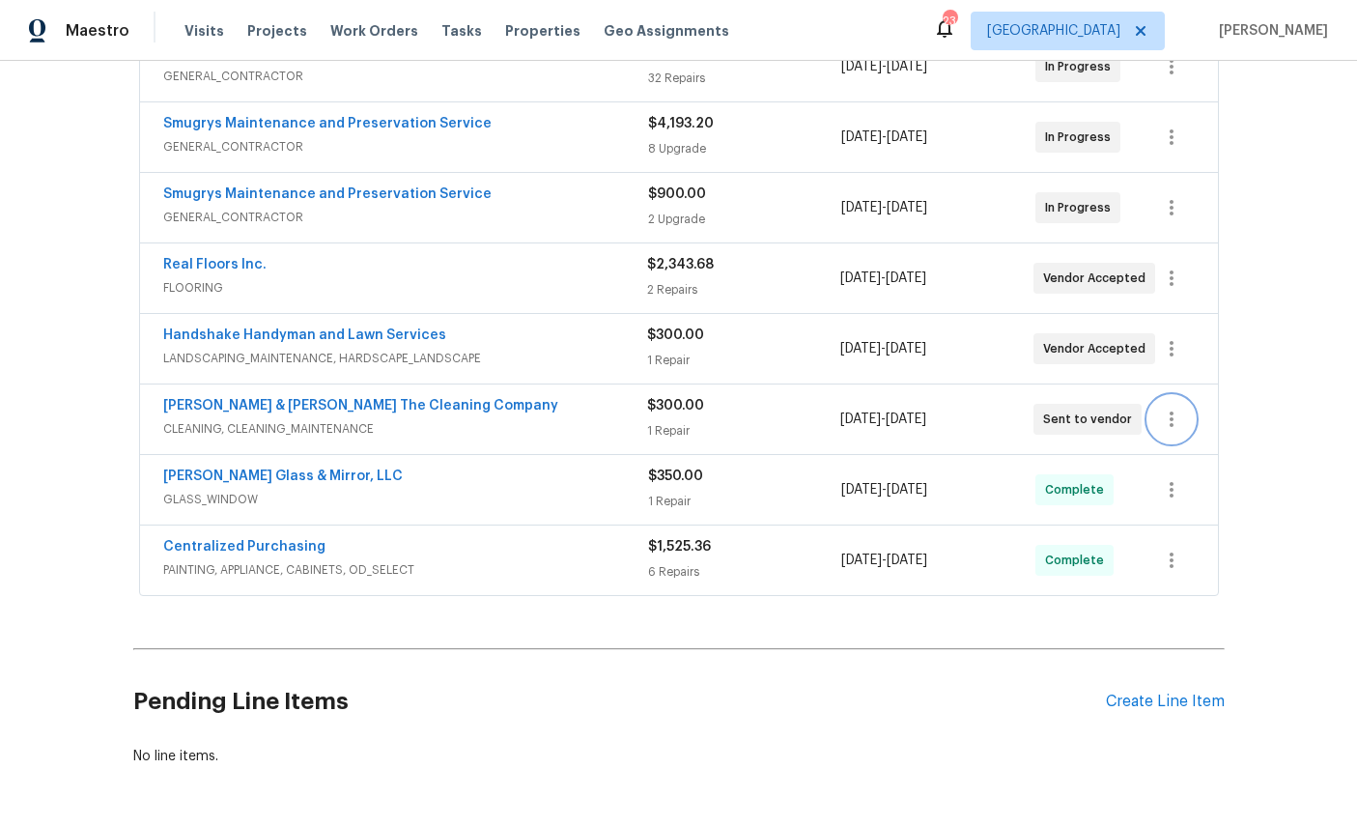
scroll to position [468, 0]
